Goal: Information Seeking & Learning: Compare options

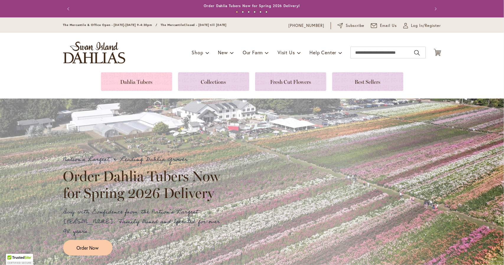
click at [125, 83] on link at bounding box center [136, 81] width 71 height 19
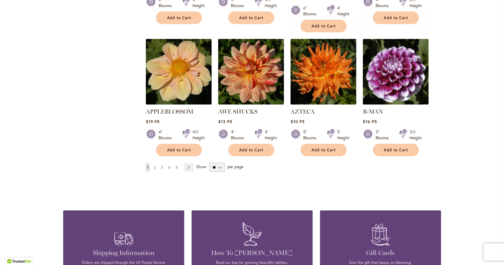
scroll to position [512, 0]
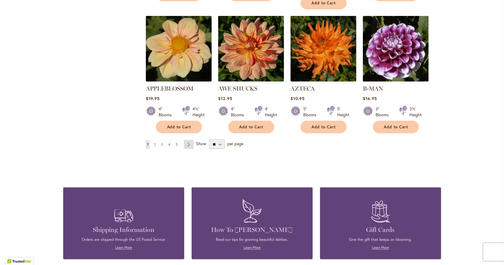
click at [188, 140] on link "Page Next" at bounding box center [189, 144] width 10 height 9
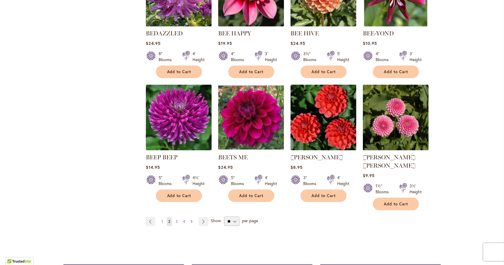
scroll to position [551, 0]
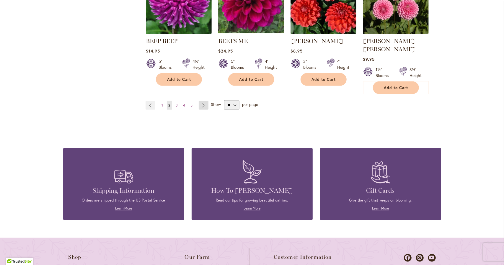
click at [199, 101] on link "Page Next" at bounding box center [204, 105] width 10 height 9
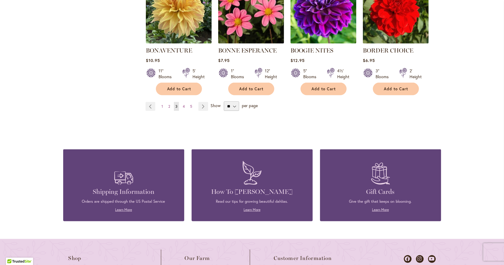
scroll to position [551, 0]
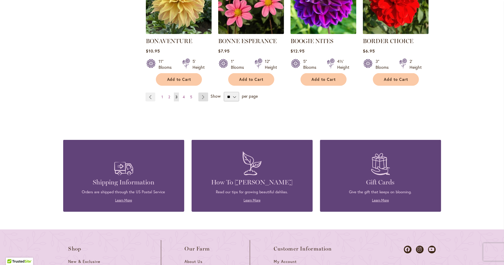
click at [203, 99] on link "Page Next" at bounding box center [203, 97] width 10 height 9
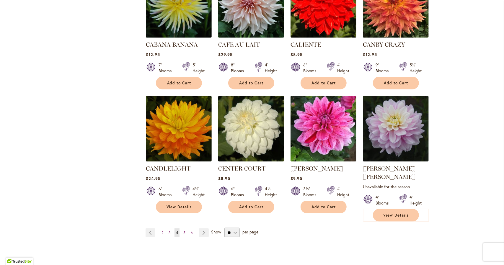
scroll to position [433, 0]
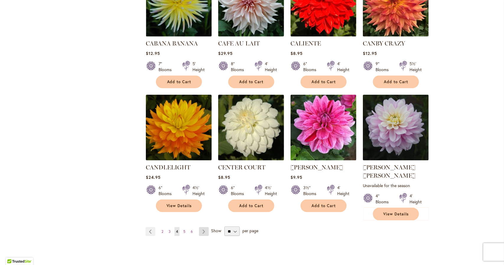
click at [204, 227] on link "Page Next" at bounding box center [204, 231] width 10 height 9
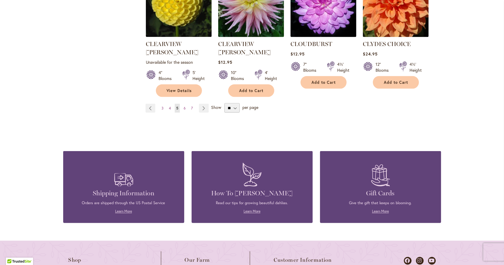
scroll to position [591, 0]
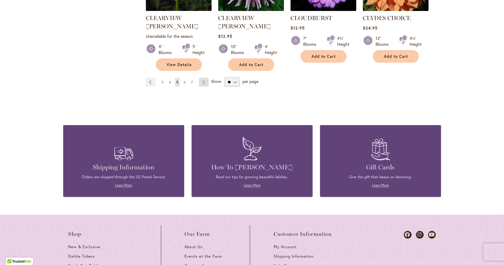
click at [202, 78] on link "Page Next" at bounding box center [204, 82] width 10 height 9
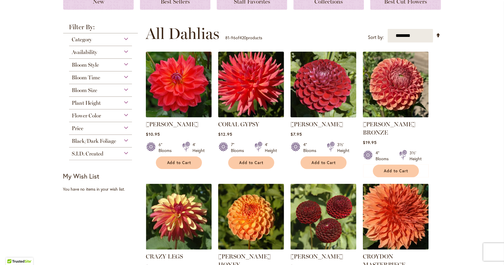
scroll to position [118, 0]
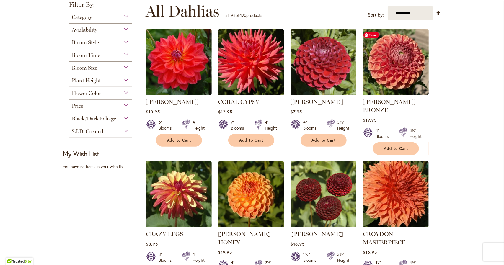
click at [385, 64] on img at bounding box center [395, 62] width 69 height 69
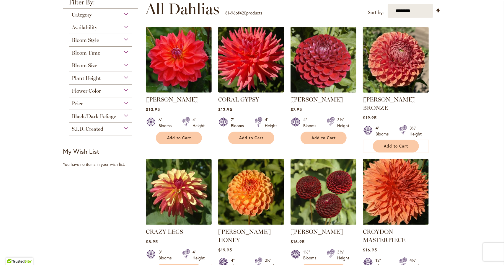
scroll to position [157, 0]
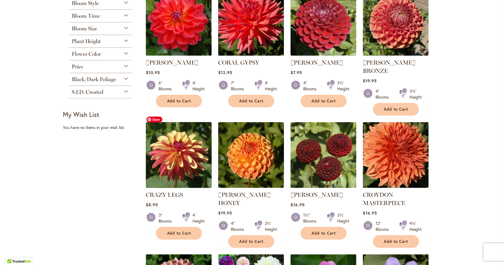
click at [174, 149] on img at bounding box center [178, 155] width 69 height 69
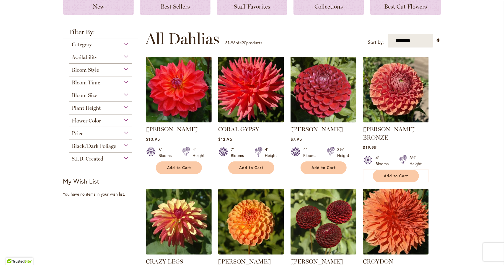
scroll to position [118, 0]
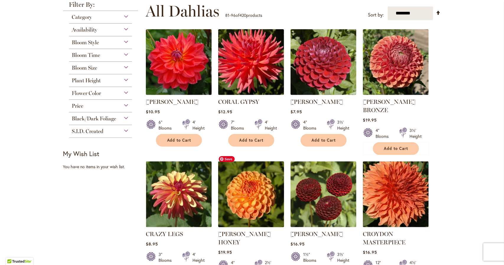
click at [242, 185] on img at bounding box center [250, 194] width 69 height 69
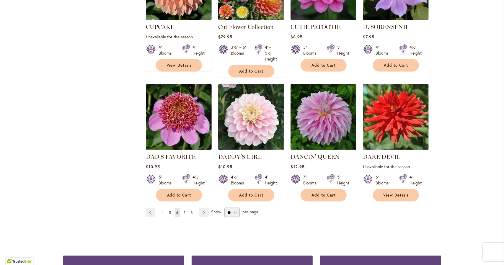
scroll to position [473, 0]
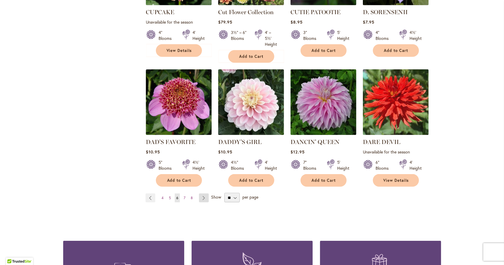
click at [201, 194] on link "Page Next" at bounding box center [204, 198] width 10 height 9
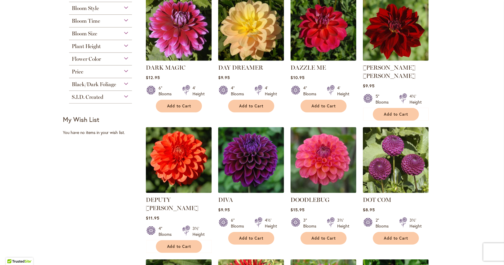
scroll to position [197, 0]
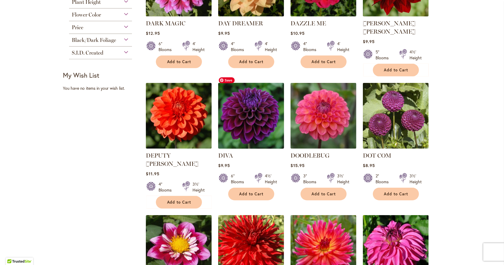
click at [251, 106] on img at bounding box center [250, 116] width 69 height 69
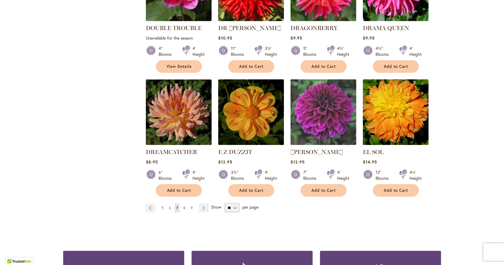
scroll to position [473, 0]
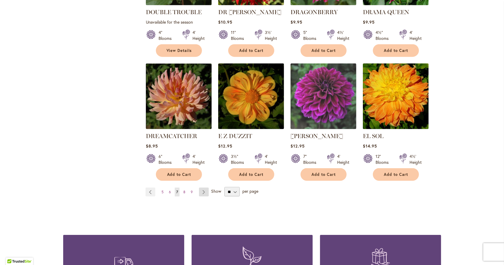
click at [201, 188] on link "Page Next" at bounding box center [204, 192] width 10 height 9
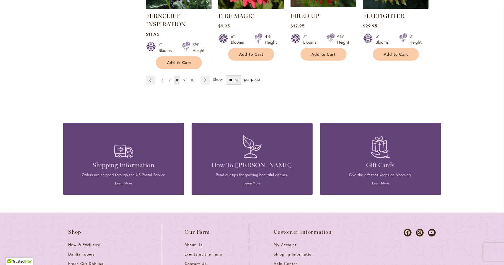
scroll to position [591, 0]
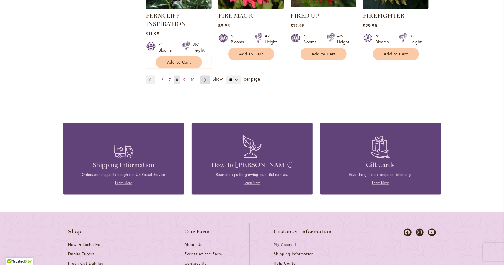
click at [201, 77] on link "Page Next" at bounding box center [206, 80] width 10 height 9
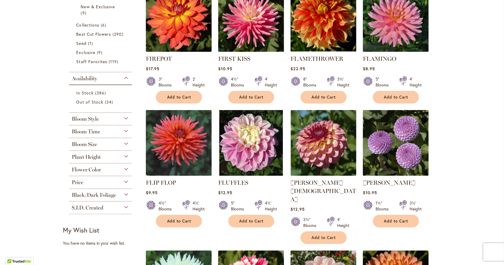
scroll to position [197, 0]
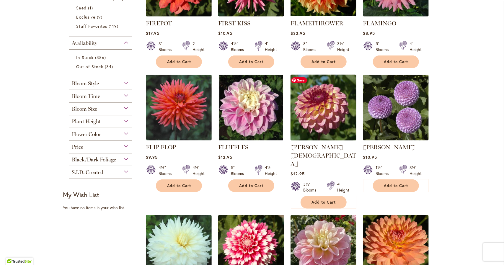
click at [320, 99] on img at bounding box center [323, 107] width 69 height 69
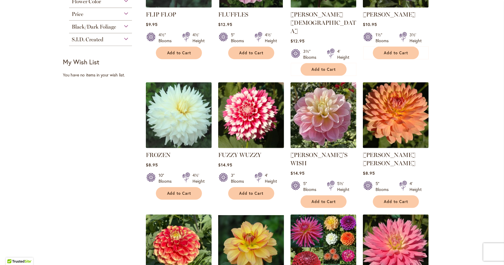
scroll to position [354, 0]
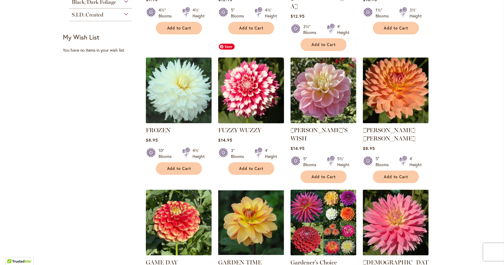
click at [259, 77] on img at bounding box center [250, 90] width 69 height 69
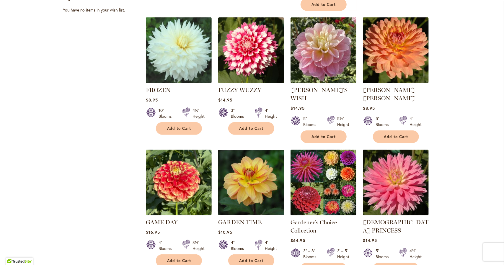
scroll to position [433, 0]
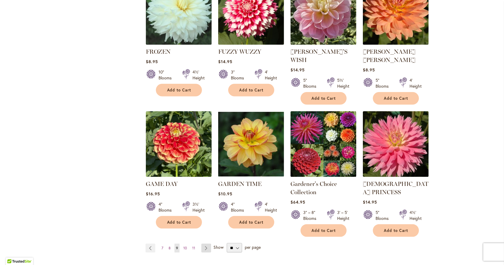
click at [203, 244] on link "Page Next" at bounding box center [206, 248] width 10 height 9
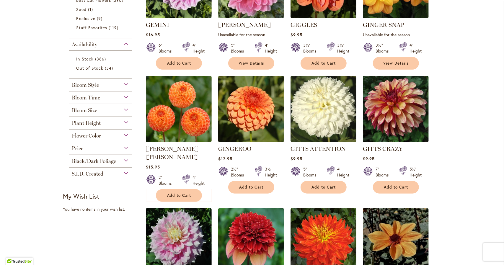
scroll to position [197, 0]
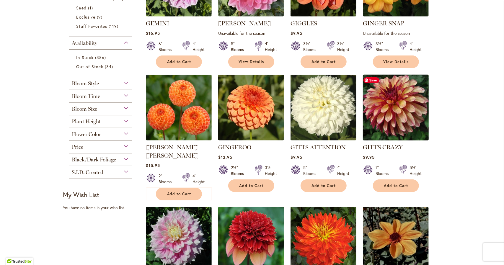
click at [379, 108] on img at bounding box center [395, 107] width 69 height 69
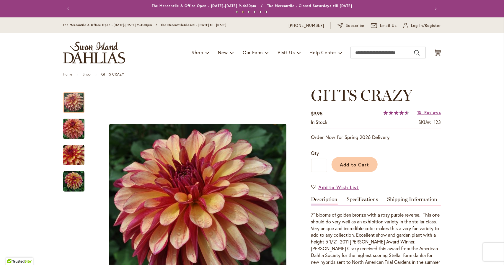
click at [434, 37] on div "Toggle Nav Shop Dahlia Tubers Collections Fresh Cut Dahlias Gardening Supplies …" at bounding box center [252, 53] width 390 height 40
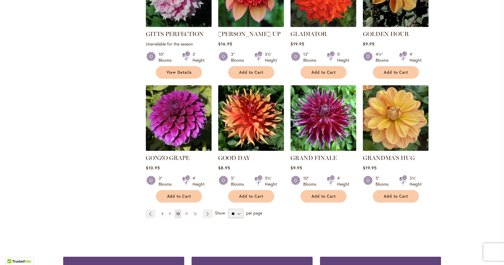
scroll to position [433, 0]
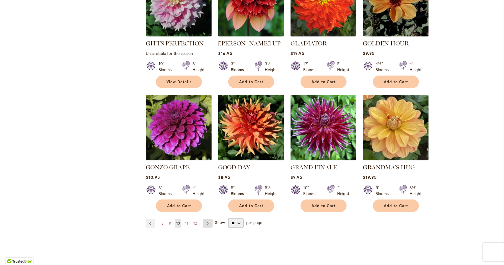
click at [204, 219] on link "Page Next" at bounding box center [208, 223] width 10 height 9
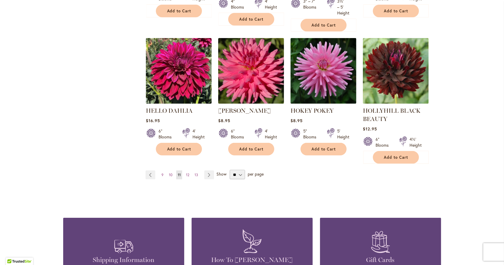
scroll to position [512, 0]
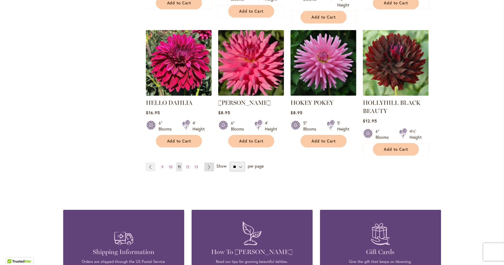
click at [208, 165] on link "Page Next" at bounding box center [209, 167] width 10 height 9
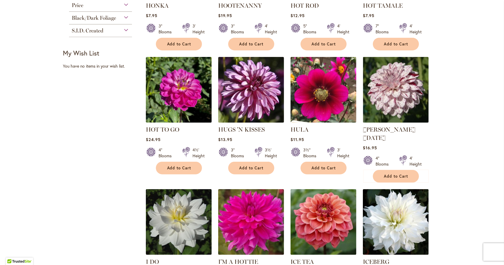
scroll to position [433, 0]
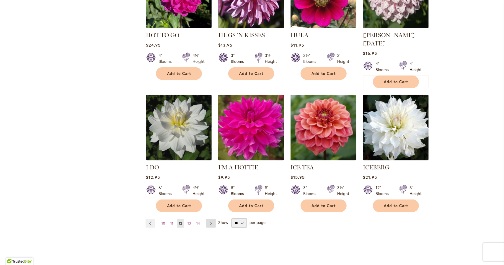
click at [208, 219] on link "Page Next" at bounding box center [211, 223] width 10 height 9
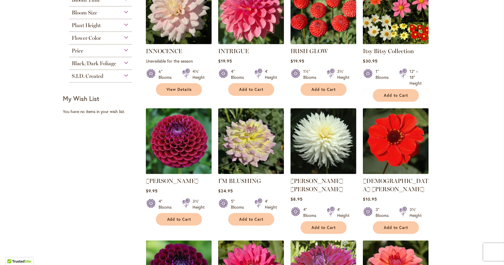
scroll to position [315, 0]
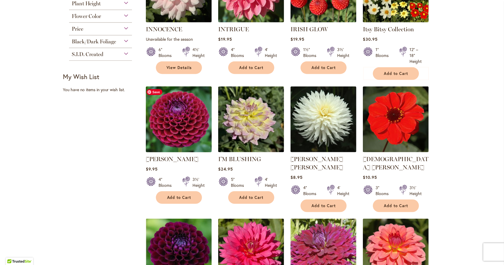
click at [183, 127] on img at bounding box center [178, 119] width 69 height 69
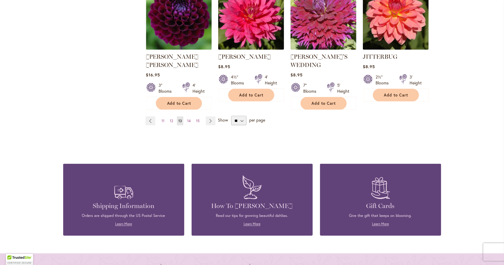
scroll to position [551, 0]
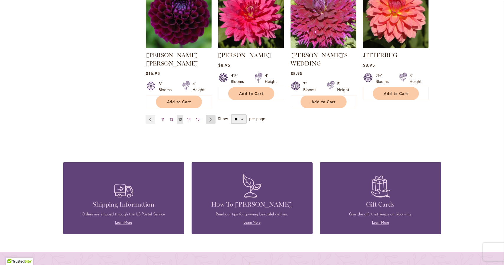
click at [206, 115] on link "Page Next" at bounding box center [211, 119] width 10 height 9
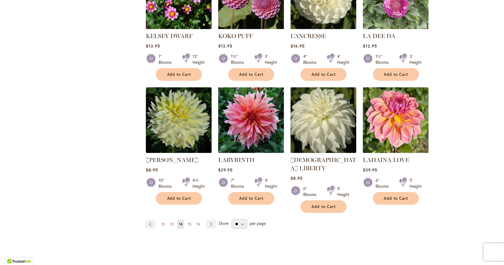
scroll to position [433, 0]
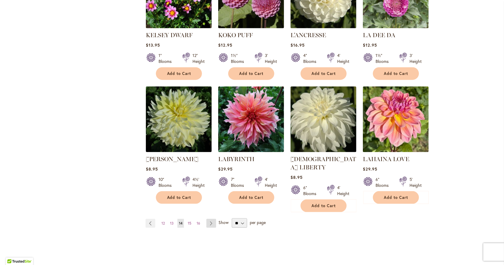
click at [208, 219] on link "Page Next" at bounding box center [211, 223] width 10 height 9
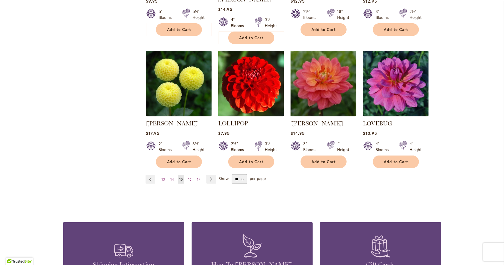
scroll to position [512, 0]
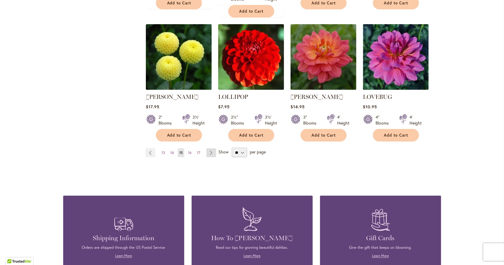
click at [209, 149] on link "Page Next" at bounding box center [211, 153] width 10 height 9
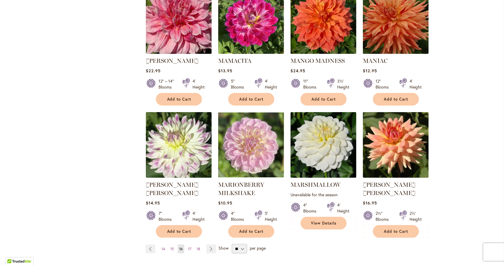
scroll to position [433, 0]
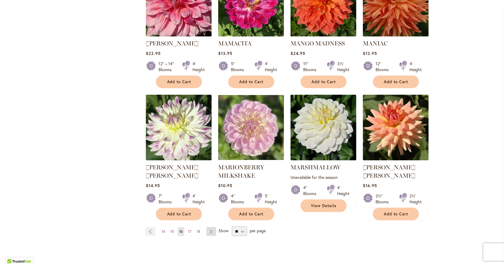
click at [207, 227] on link "Page Next" at bounding box center [211, 231] width 10 height 9
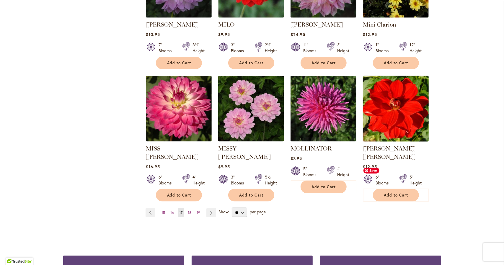
scroll to position [512, 0]
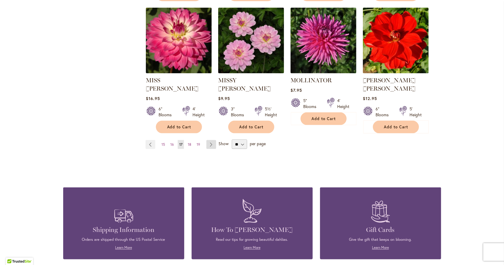
click at [210, 140] on link "Page Next" at bounding box center [211, 144] width 10 height 9
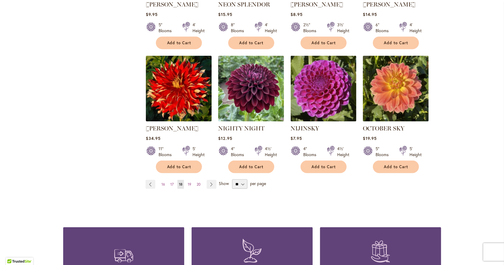
scroll to position [473, 0]
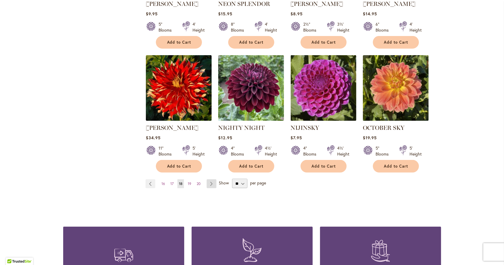
click at [207, 180] on link "Page Next" at bounding box center [212, 184] width 10 height 9
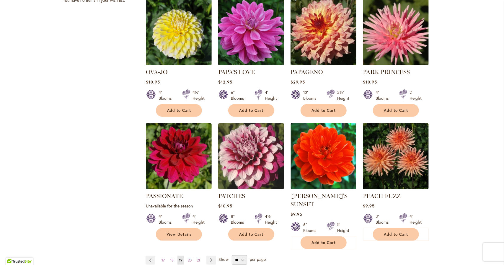
scroll to position [473, 0]
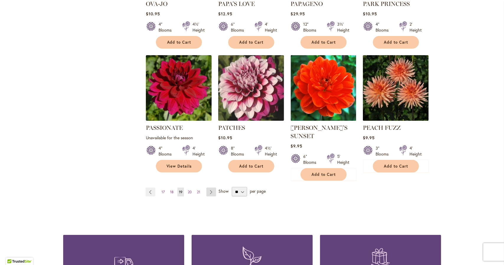
click at [208, 188] on link "Page Next" at bounding box center [211, 192] width 10 height 9
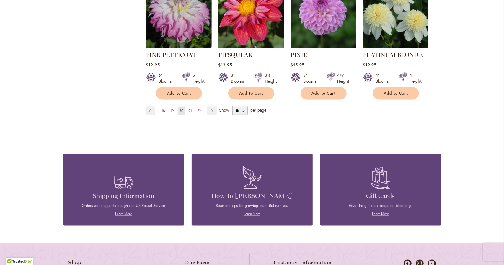
scroll to position [473, 0]
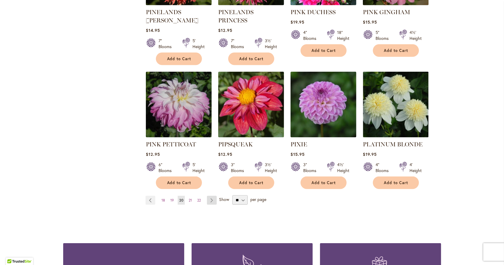
click at [208, 196] on link "Page Next" at bounding box center [212, 200] width 10 height 9
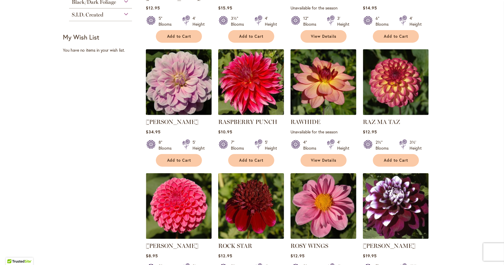
scroll to position [473, 0]
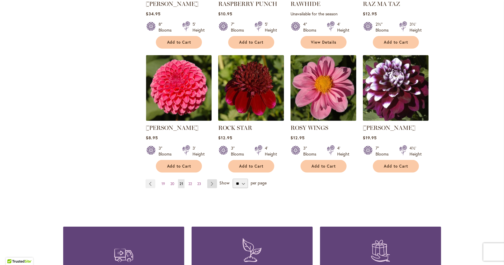
click at [208, 183] on link "Page Next" at bounding box center [212, 184] width 10 height 9
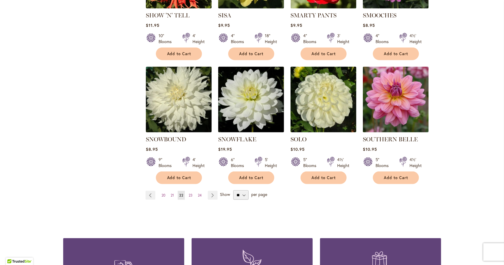
scroll to position [473, 0]
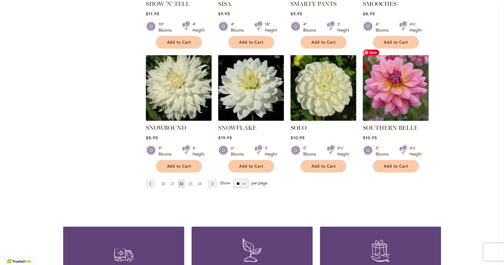
click at [392, 89] on img at bounding box center [395, 88] width 69 height 69
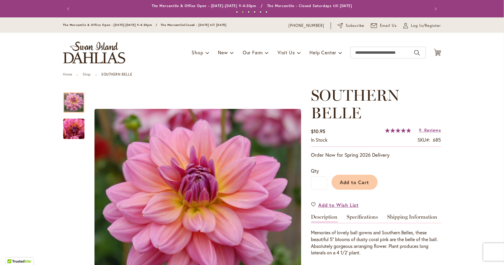
click at [451, 36] on header "Skip to Content The Mercantile & Office Open - [DATE]-[DATE] 9-4:30pm / The Mer…" at bounding box center [252, 44] width 504 height 55
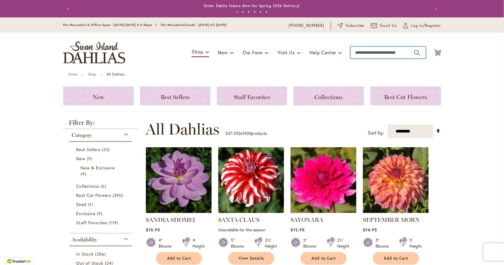
click at [364, 54] on input "Search" at bounding box center [388, 53] width 75 height 12
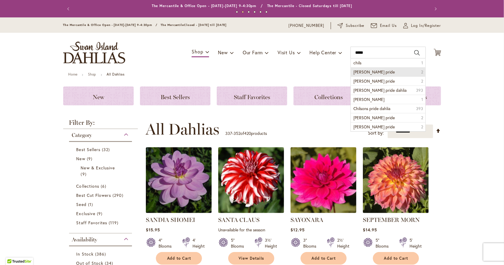
click at [356, 70] on span "chilsons pride" at bounding box center [374, 72] width 41 height 6
type input "**********"
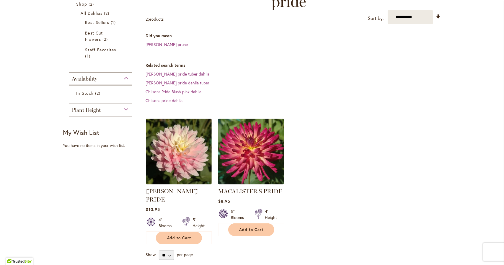
scroll to position [118, 0]
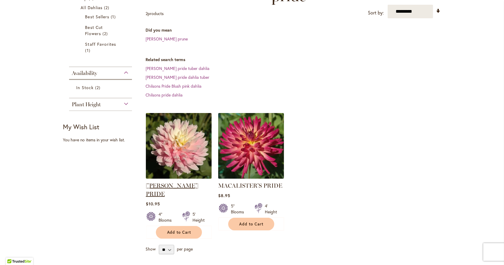
click at [173, 182] on link "CHILSON'S PRIDE" at bounding box center [172, 189] width 53 height 15
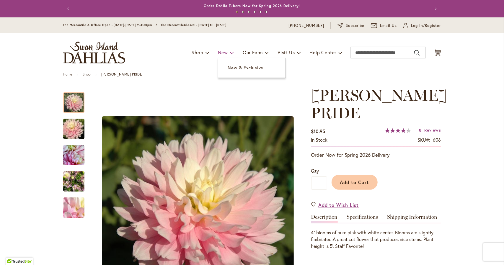
click at [221, 52] on span "New" at bounding box center [223, 52] width 10 height 6
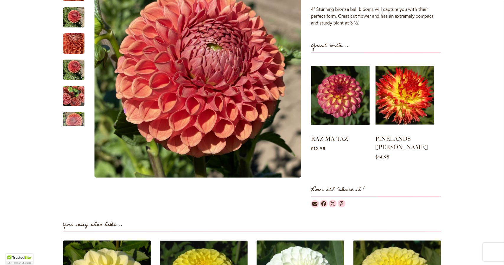
scroll to position [157, 0]
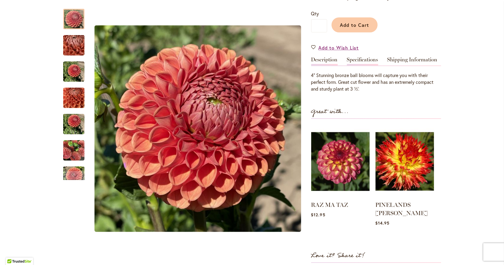
click at [359, 60] on link "Specifications" at bounding box center [362, 61] width 31 height 9
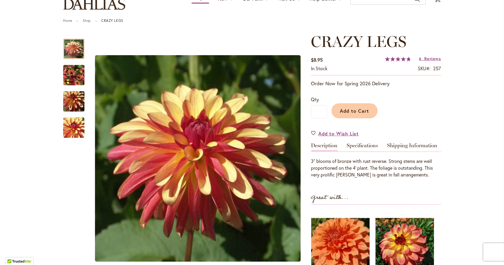
scroll to position [79, 0]
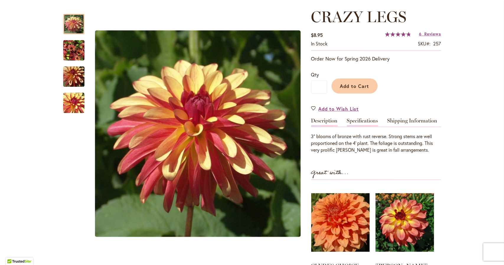
click at [359, 120] on link "Specifications" at bounding box center [362, 122] width 31 height 9
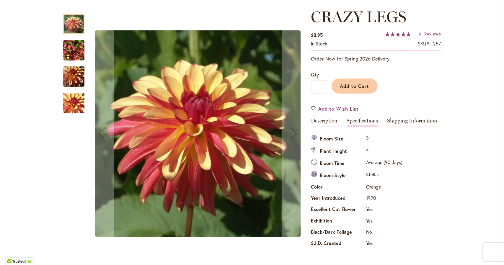
click at [68, 108] on img "CRAZY LEGS" at bounding box center [73, 102] width 21 height 21
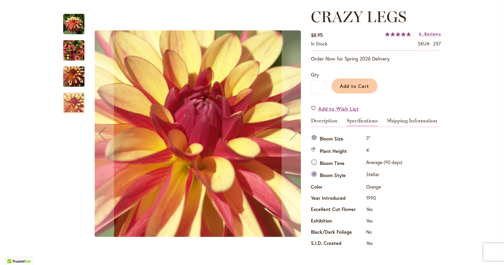
click at [68, 78] on img "CRAZY LEGS" at bounding box center [74, 77] width 43 height 28
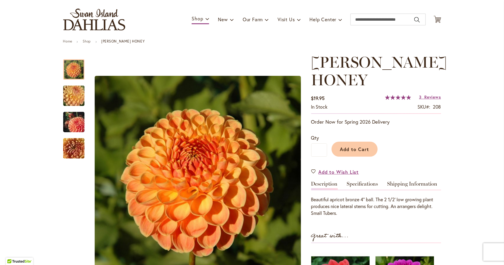
scroll to position [39, 0]
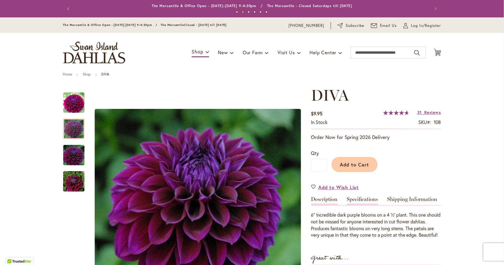
click at [360, 203] on link "Specifications" at bounding box center [362, 201] width 31 height 9
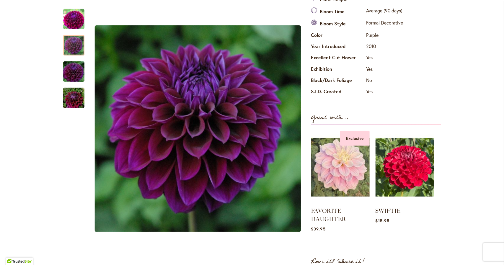
scroll to position [236, 0]
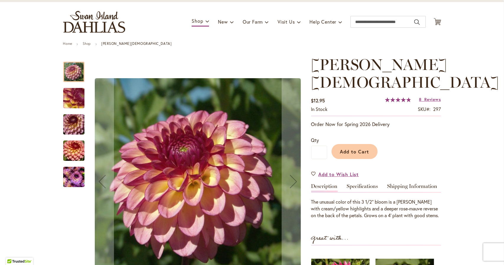
scroll to position [39, 0]
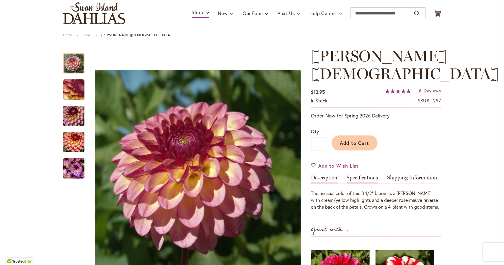
click at [362, 175] on link "Specifications" at bounding box center [362, 179] width 31 height 9
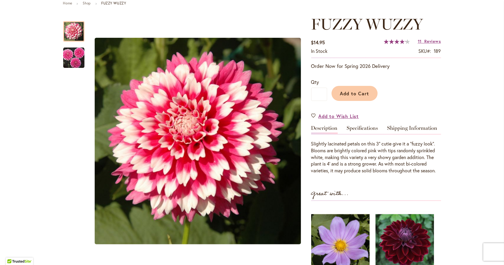
scroll to position [79, 0]
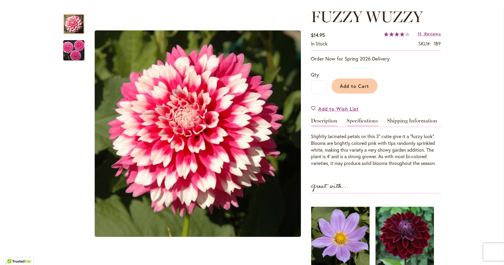
click at [361, 118] on link "Specifications" at bounding box center [362, 122] width 31 height 9
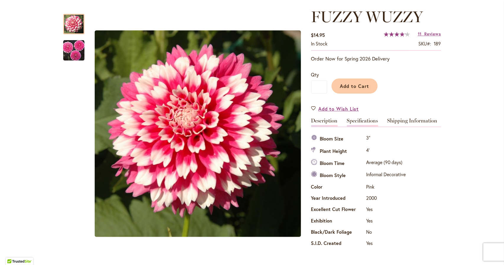
click at [324, 119] on link "Description" at bounding box center [324, 122] width 27 height 9
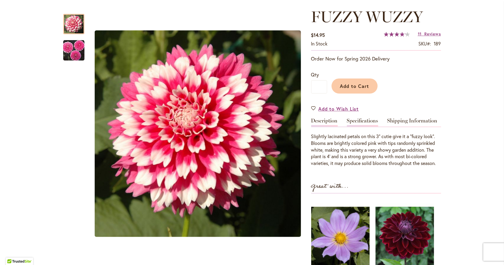
click at [356, 118] on link "Specifications" at bounding box center [362, 122] width 31 height 9
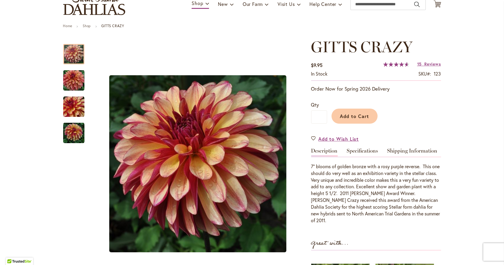
scroll to position [79, 0]
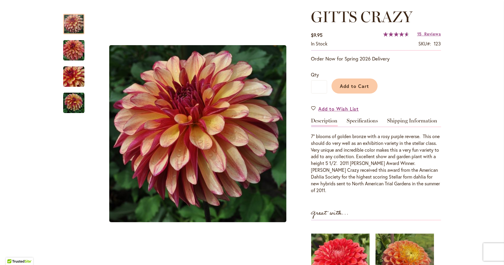
click at [359, 117] on div "GITTS CRAZY $9.95 In stock SKU 123 Rating: 93 % of 100 15 Reviews Add Your Revi…" at bounding box center [376, 187] width 130 height 359
click at [359, 120] on link "Specifications" at bounding box center [362, 122] width 31 height 9
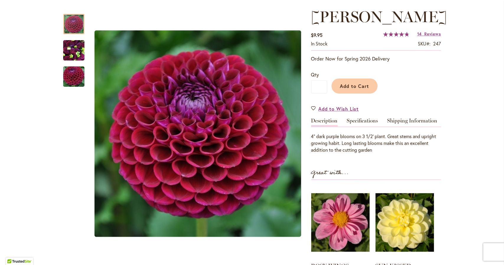
scroll to position [79, 0]
click at [356, 120] on link "Specifications" at bounding box center [362, 122] width 31 height 9
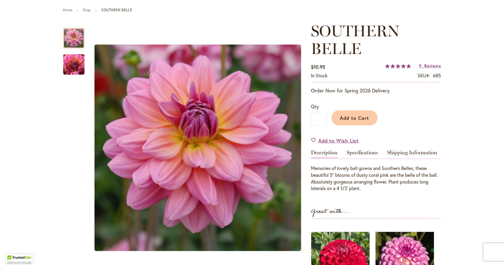
scroll to position [79, 0]
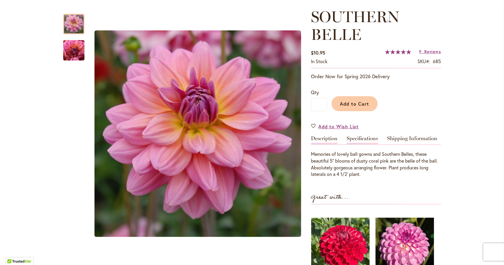
click at [355, 137] on link "Specifications" at bounding box center [362, 140] width 31 height 9
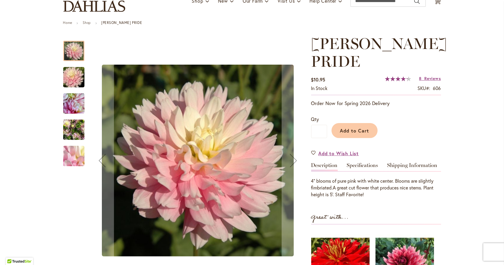
scroll to position [79, 0]
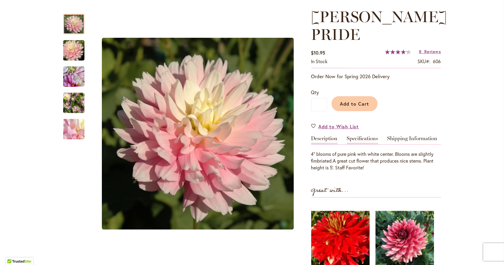
click at [358, 138] on link "Specifications" at bounding box center [362, 140] width 31 height 9
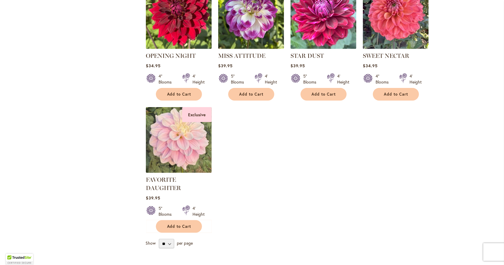
scroll to position [276, 0]
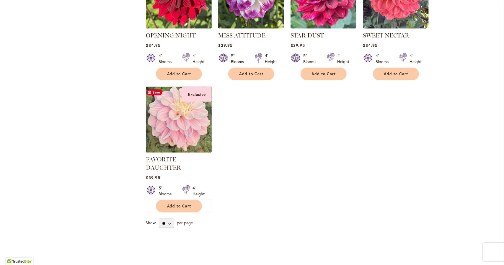
click at [166, 112] on img at bounding box center [178, 119] width 69 height 69
